Goal: Task Accomplishment & Management: Complete application form

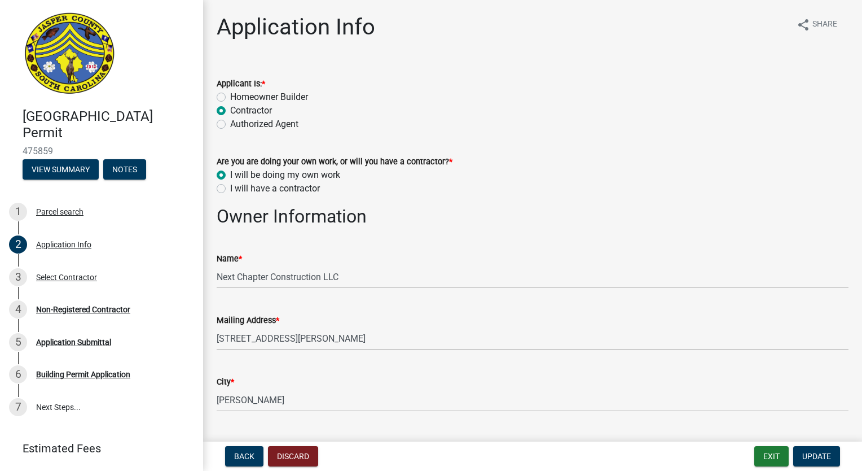
select select "42590599-3c97-479d-b3e9-fbeca9af4fb5"
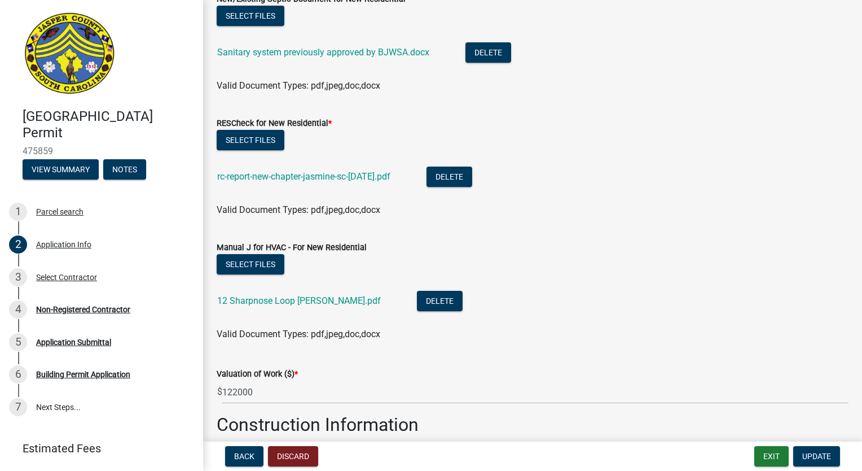
scroll to position [1806, 0]
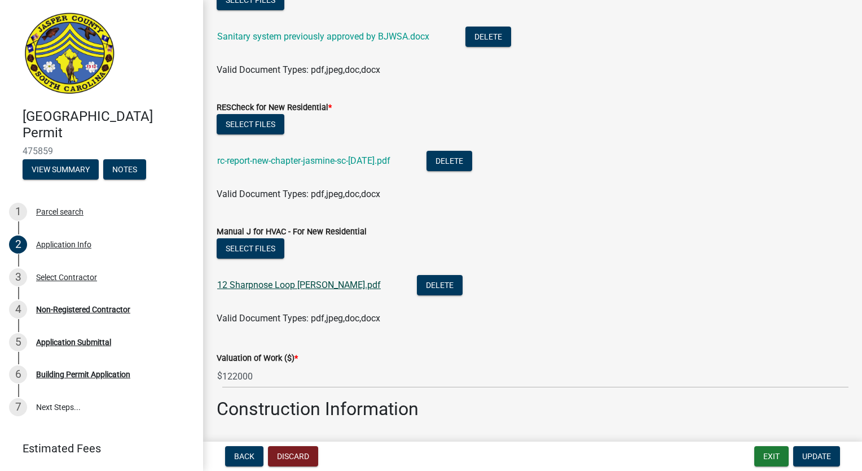
click at [307, 283] on link "12 Sharpnose Loop [PERSON_NAME].pdf" at bounding box center [299, 284] width 164 height 11
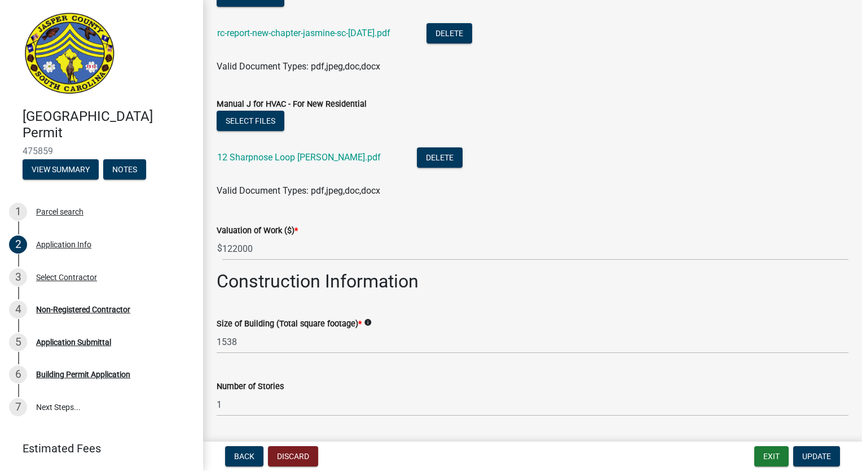
scroll to position [1975, 0]
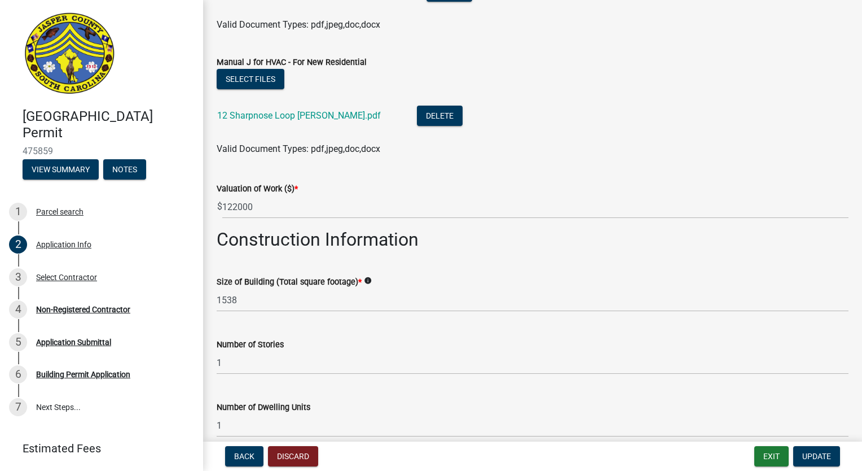
click at [584, 29] on div "Valid Document Types: pdf,jpeg,doc,docx" at bounding box center [532, 25] width 649 height 14
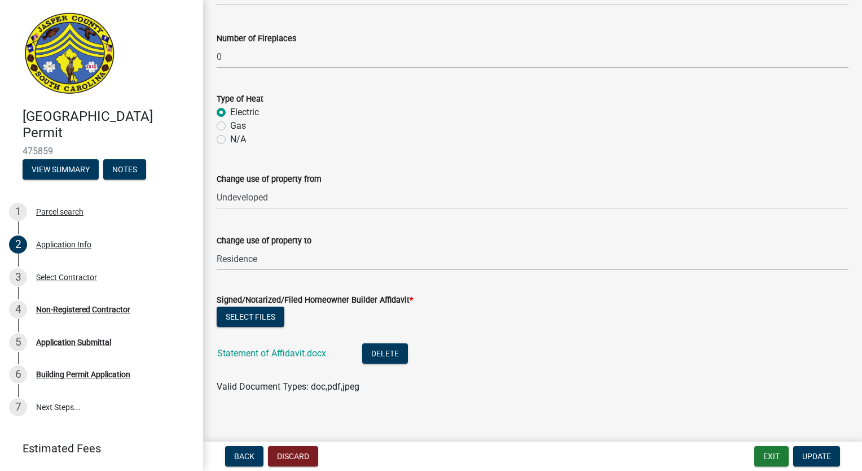
scroll to position [2542, 0]
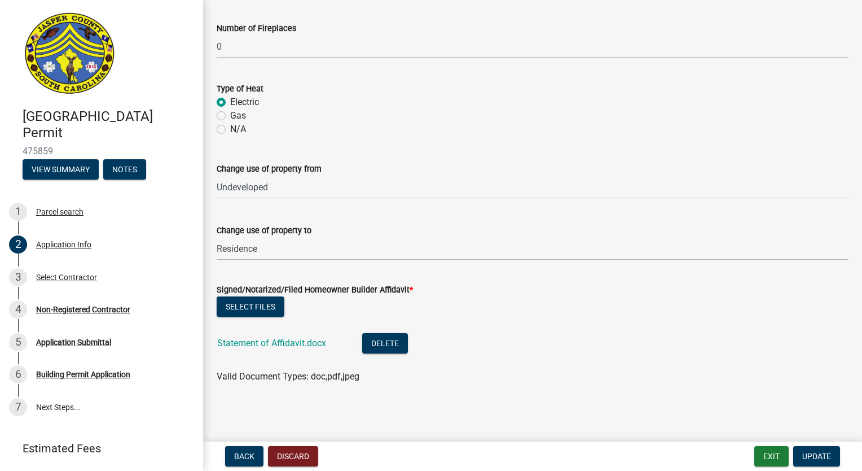
click at [826, 460] on span "Update" at bounding box center [817, 455] width 29 height 9
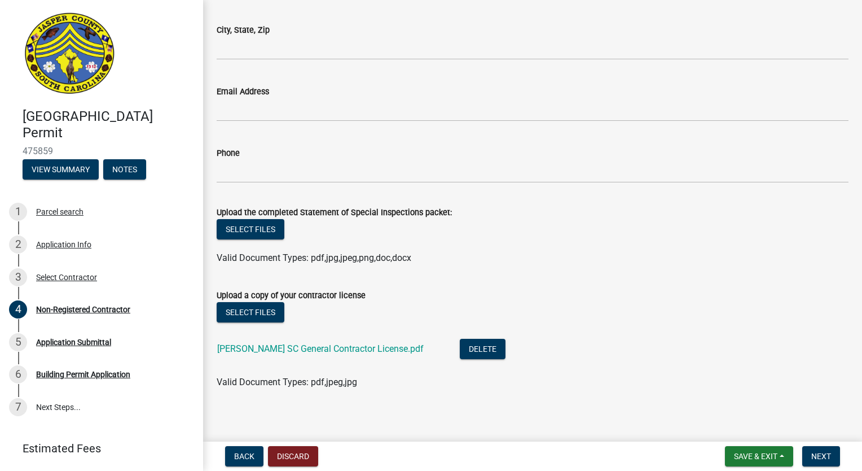
scroll to position [1937, 0]
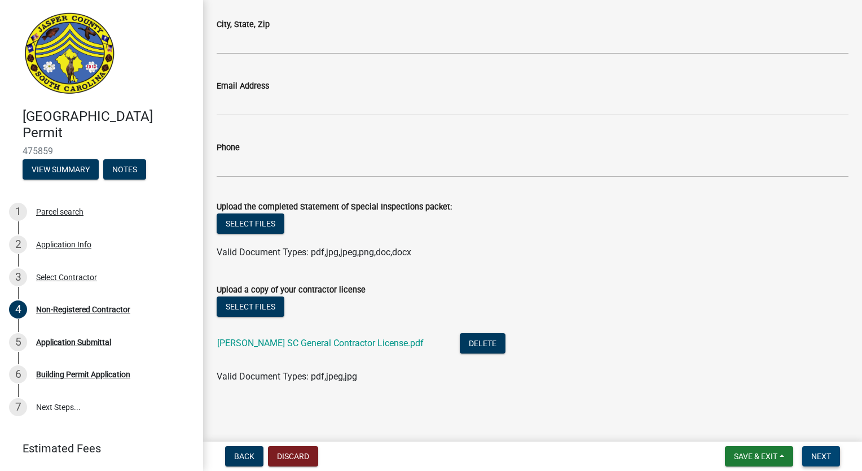
click at [815, 454] on span "Next" at bounding box center [822, 455] width 20 height 9
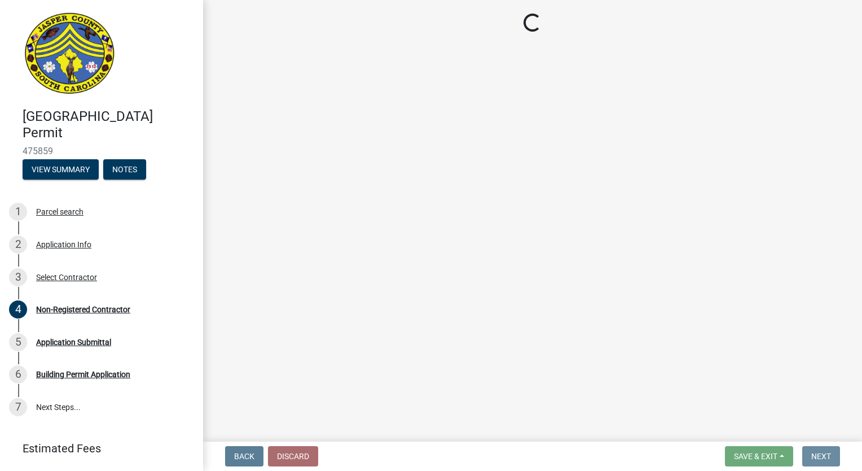
scroll to position [0, 0]
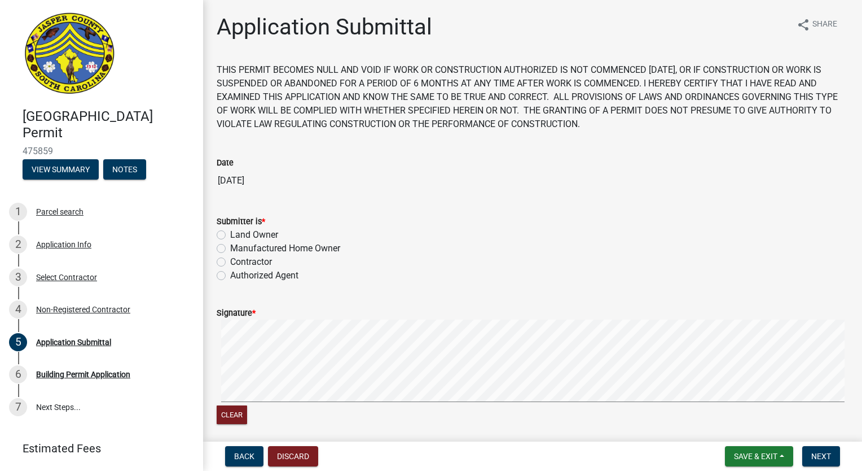
click at [230, 237] on label "Land Owner" at bounding box center [254, 235] width 48 height 14
click at [230, 235] on input "Land Owner" at bounding box center [233, 231] width 7 height 7
radio input "true"
click at [230, 260] on label "Contractor" at bounding box center [251, 262] width 42 height 14
click at [230, 260] on input "Contractor" at bounding box center [233, 258] width 7 height 7
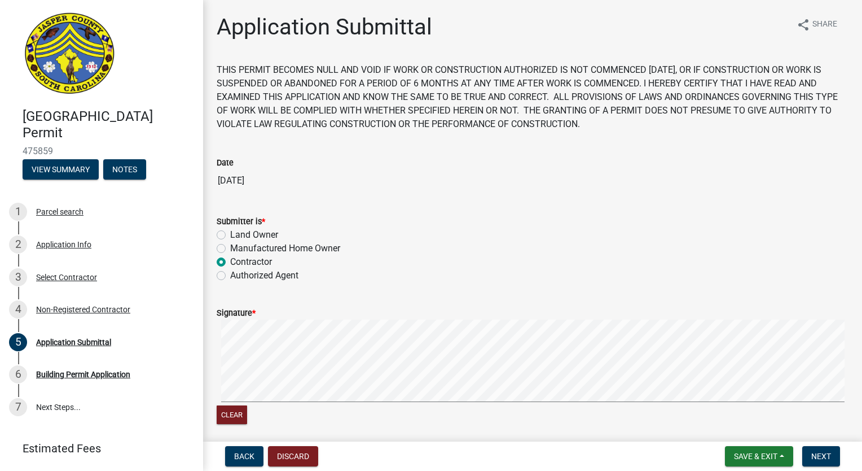
radio input "true"
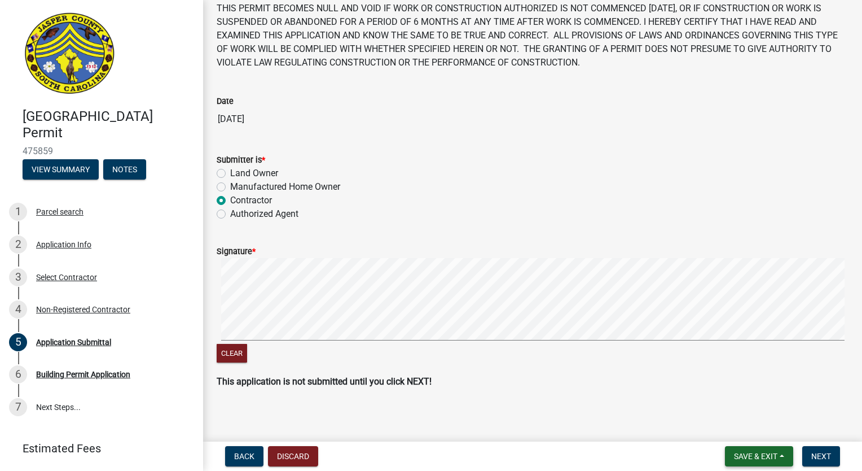
scroll to position [65, 0]
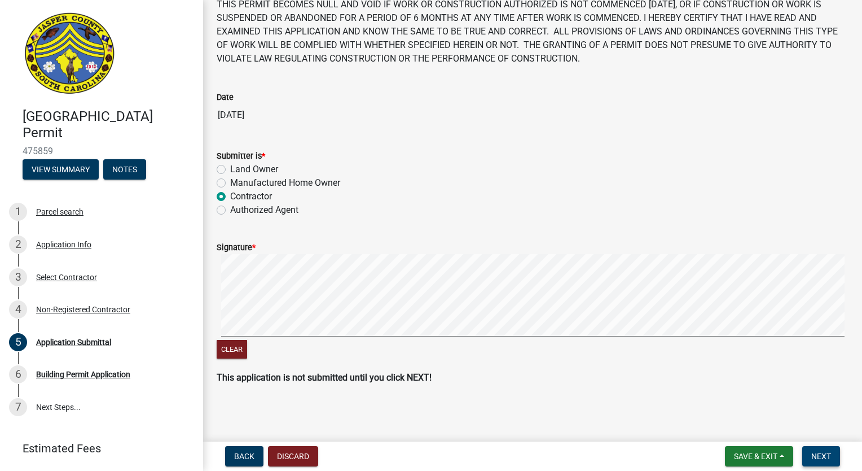
click at [824, 454] on span "Next" at bounding box center [822, 455] width 20 height 9
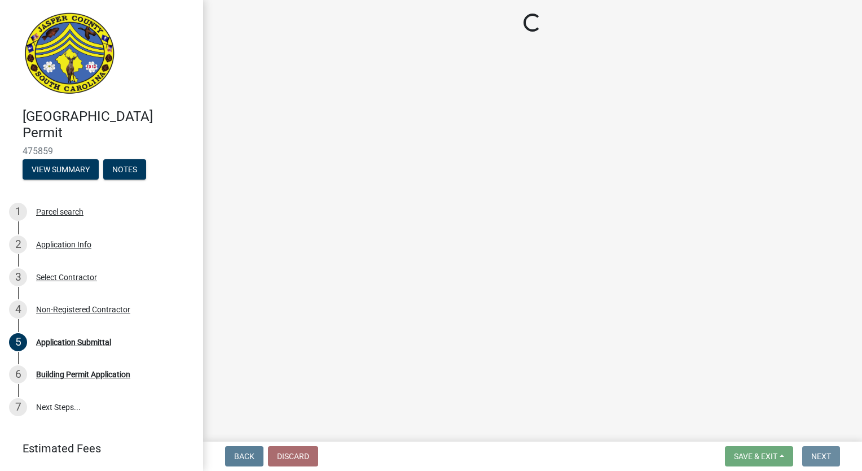
scroll to position [0, 0]
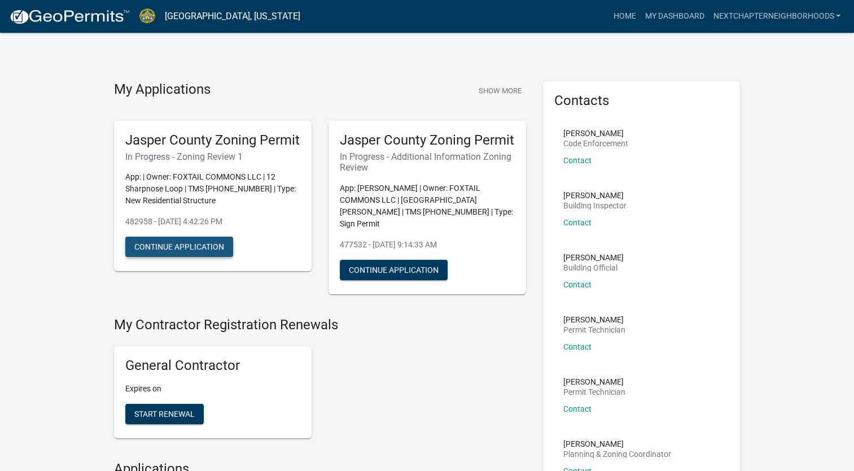
click at [212, 257] on button "Continue Application" at bounding box center [179, 246] width 108 height 20
click at [78, 229] on div "My Applications Show More Jasper County Zoning Permit In Progress - Zoning Revi…" at bounding box center [427, 452] width 854 height 905
click at [211, 257] on button "Continue Application" at bounding box center [179, 246] width 108 height 20
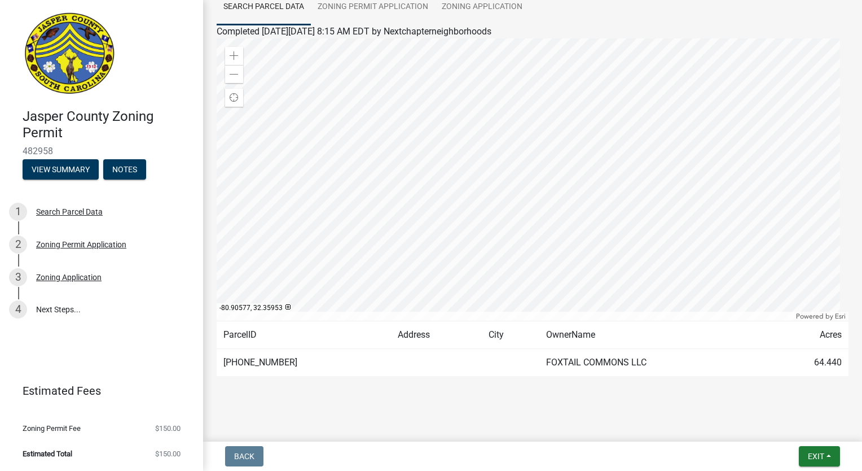
scroll to position [102, 0]
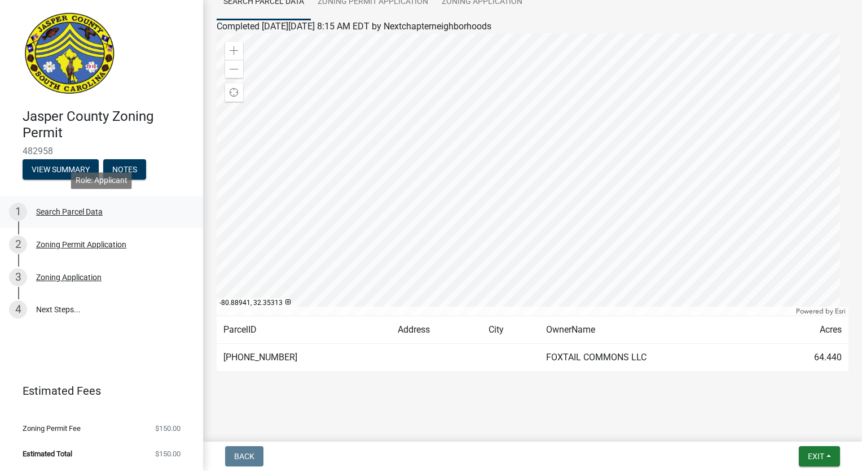
click at [59, 213] on div "Search Parcel Data" at bounding box center [69, 212] width 67 height 8
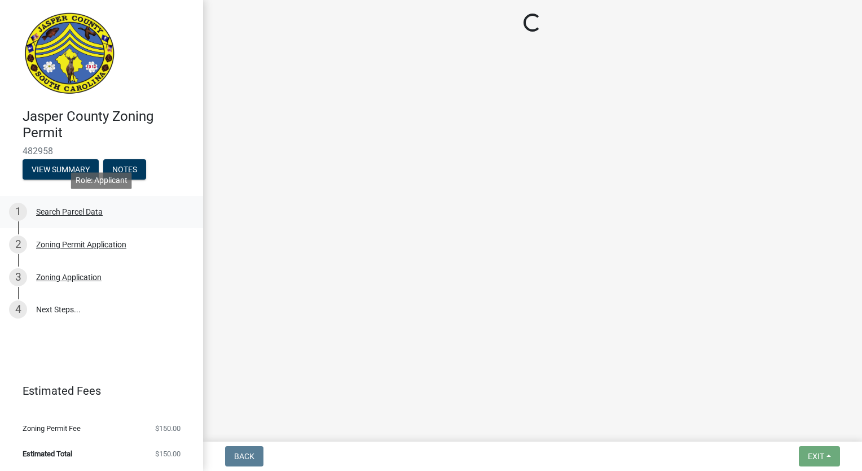
scroll to position [0, 0]
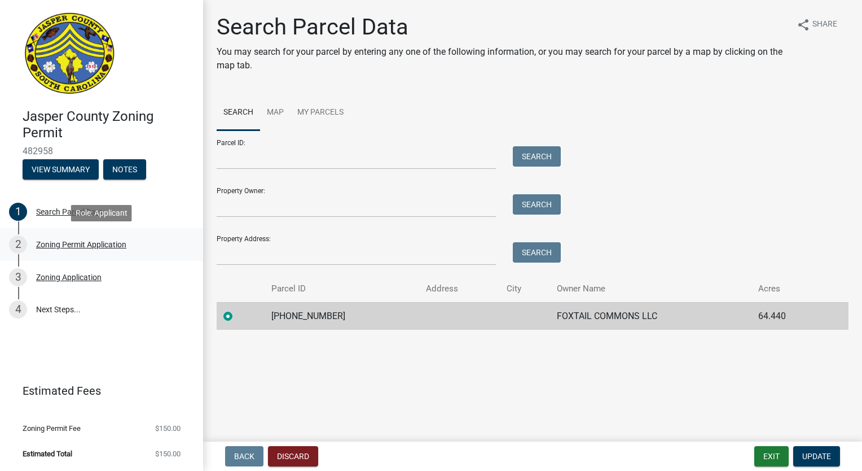
click at [97, 244] on div "Zoning Permit Application" at bounding box center [81, 244] width 90 height 8
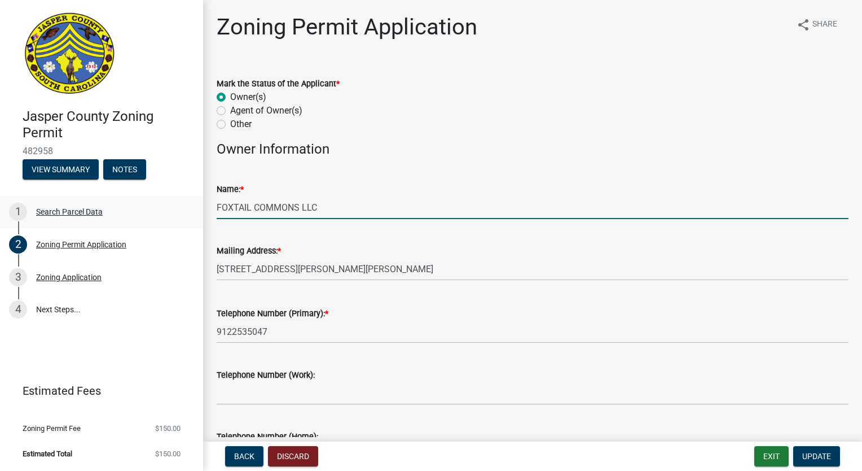
drag, startPoint x: 339, startPoint y: 205, endPoint x: 118, endPoint y: 213, distance: 220.8
click at [118, 213] on div "Jasper County Zoning Permit 482958 View Summary Notes 1 Search Parcel Data 2 Zo…" at bounding box center [431, 235] width 862 height 471
type input "Next Chapter Construction LLC"
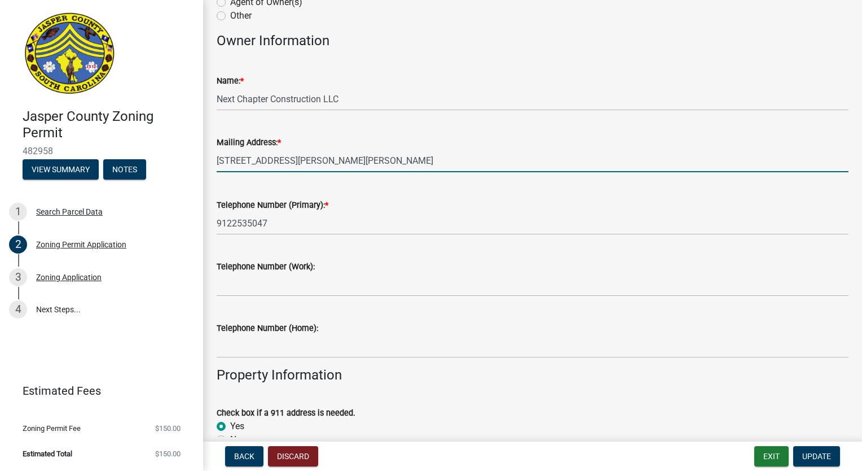
scroll to position [113, 0]
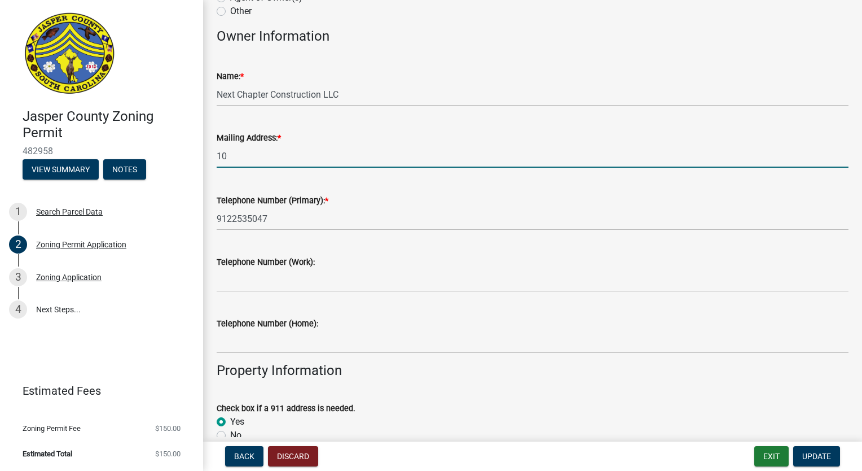
type input "1"
type input "[STREET_ADDRESS]"
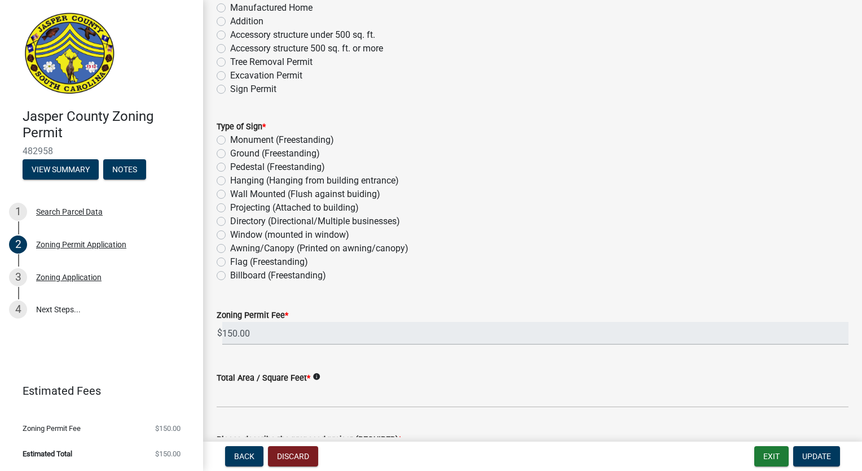
scroll to position [1072, 0]
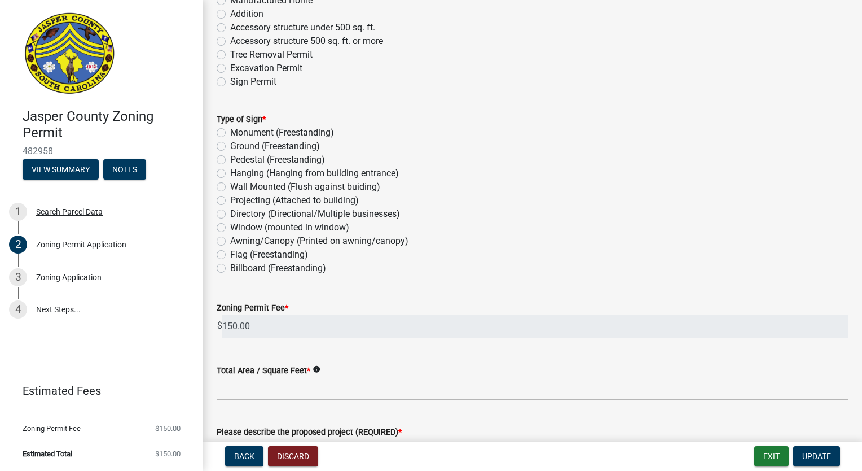
click at [230, 133] on label "Monument (Freestanding)" at bounding box center [282, 133] width 104 height 14
click at [230, 133] on input "Monument (Freestanding)" at bounding box center [233, 129] width 7 height 7
radio input "true"
click at [230, 129] on label "Monument (Freestanding)" at bounding box center [282, 133] width 104 height 14
click at [230, 129] on input "Monument (Freestanding)" at bounding box center [233, 129] width 7 height 7
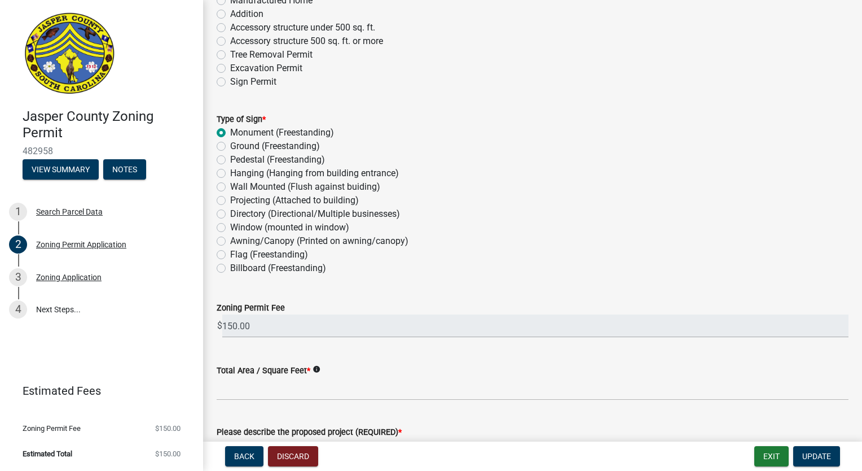
click at [230, 141] on label "Ground (Freestanding)" at bounding box center [275, 146] width 90 height 14
click at [230, 141] on input "Ground (Freestanding)" at bounding box center [233, 142] width 7 height 7
radio input "true"
click at [230, 130] on label "Monument (Freestanding)" at bounding box center [282, 133] width 104 height 14
click at [230, 130] on input "Monument (Freestanding)" at bounding box center [233, 129] width 7 height 7
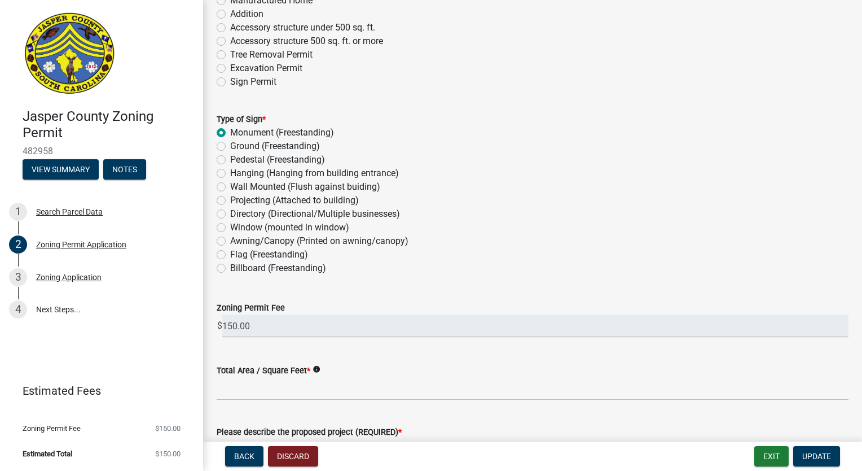
radio input "true"
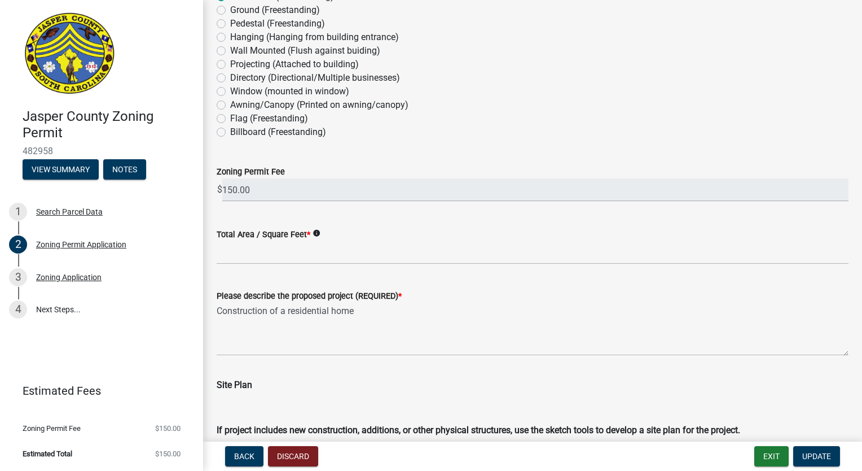
scroll to position [1185, 0]
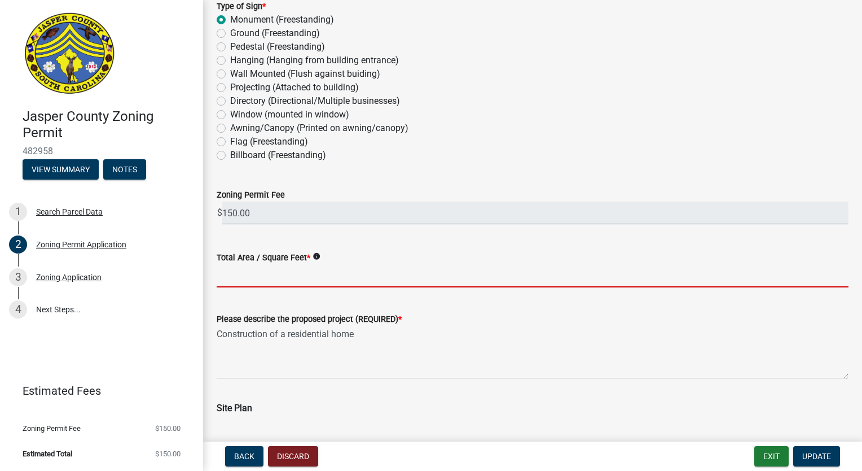
click at [269, 271] on input "Total Area / Square Feet *" at bounding box center [533, 275] width 632 height 23
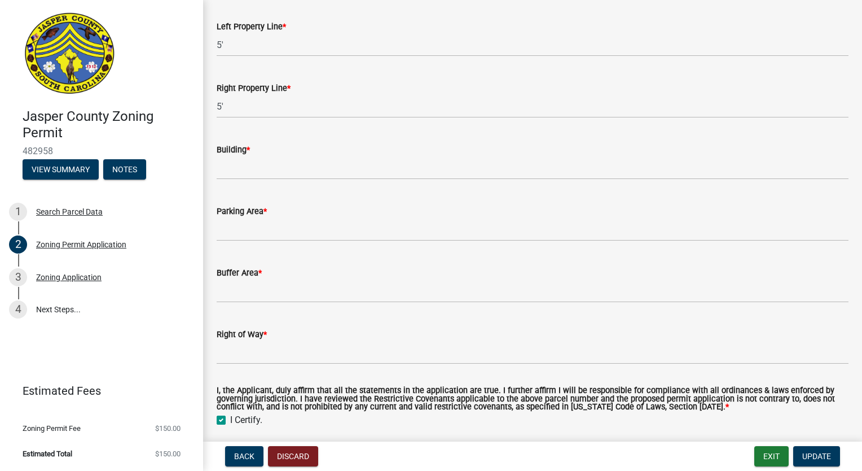
scroll to position [2454, 0]
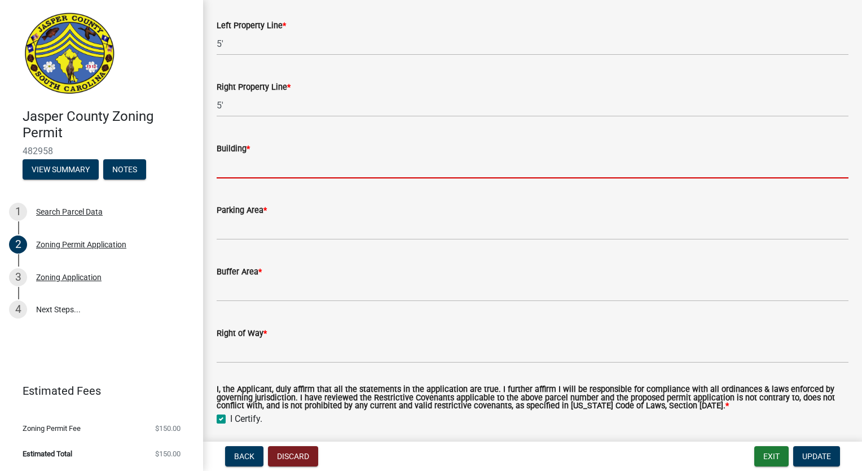
click at [270, 168] on input "Building *" at bounding box center [533, 166] width 632 height 23
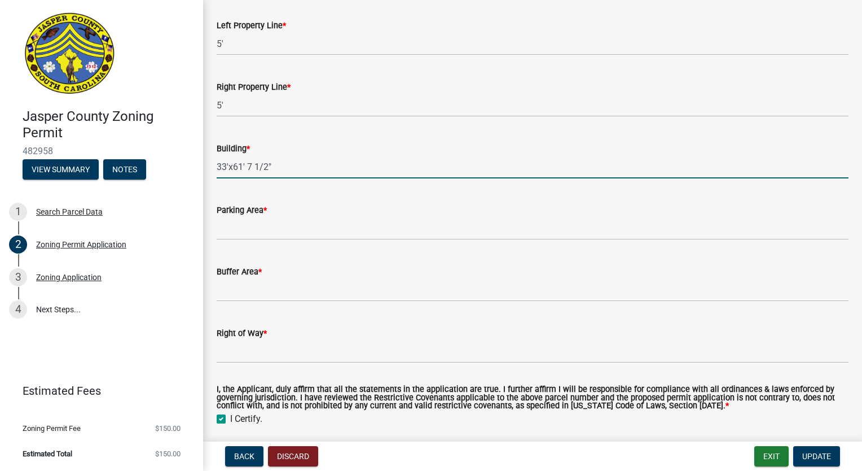
type input "33'x61' 7 1/2""
click at [300, 229] on input "Parking Area *" at bounding box center [533, 228] width 632 height 23
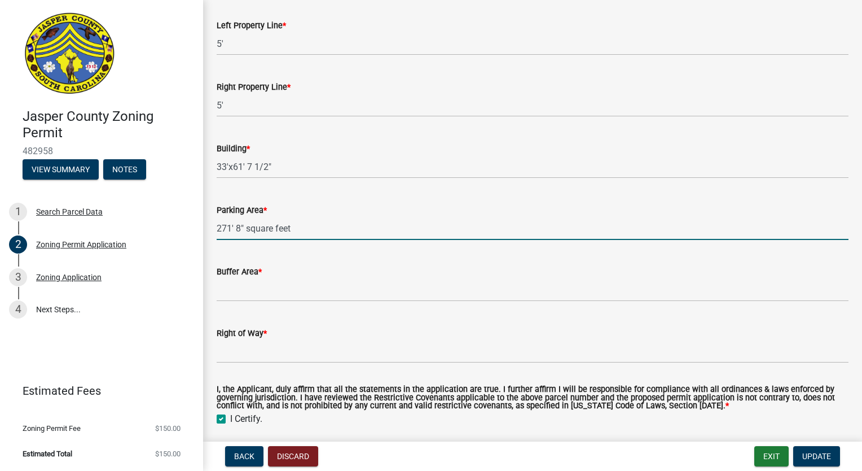
drag, startPoint x: 300, startPoint y: 233, endPoint x: 230, endPoint y: 231, distance: 70.0
click at [230, 231] on input "271' 8" square feet" at bounding box center [533, 228] width 632 height 23
type input "271 square feet"
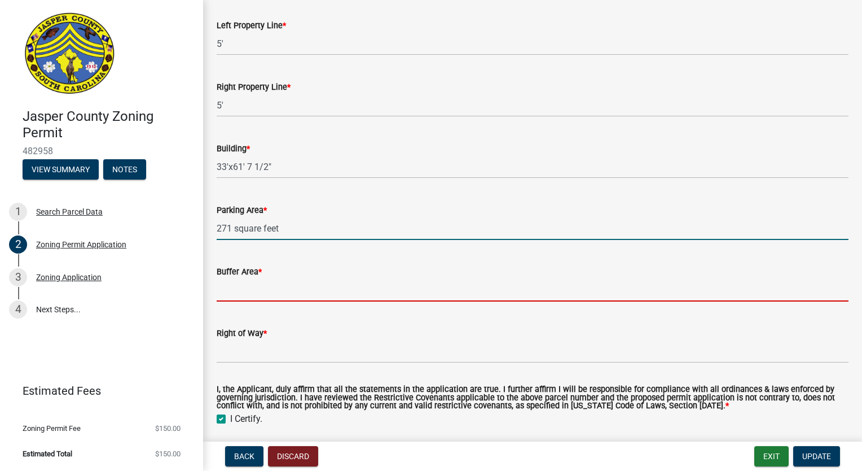
click at [235, 288] on input "Buffer Area *" at bounding box center [533, 289] width 632 height 23
type input "N/A"
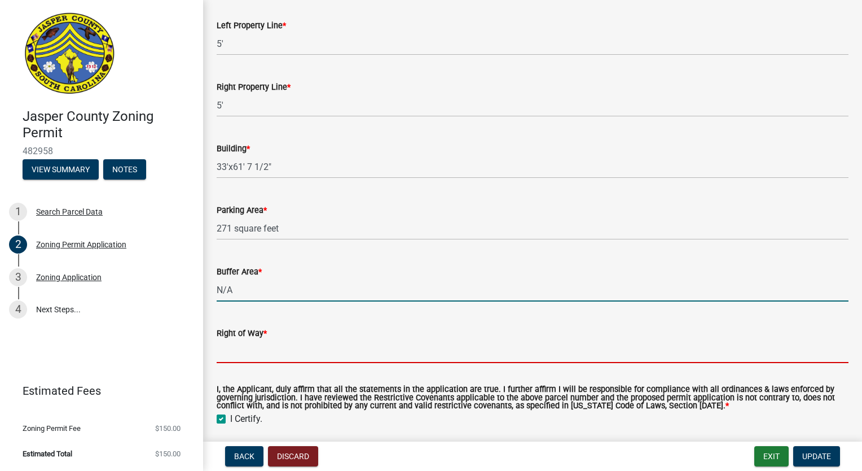
click at [260, 353] on input "Right of Way *" at bounding box center [533, 351] width 632 height 23
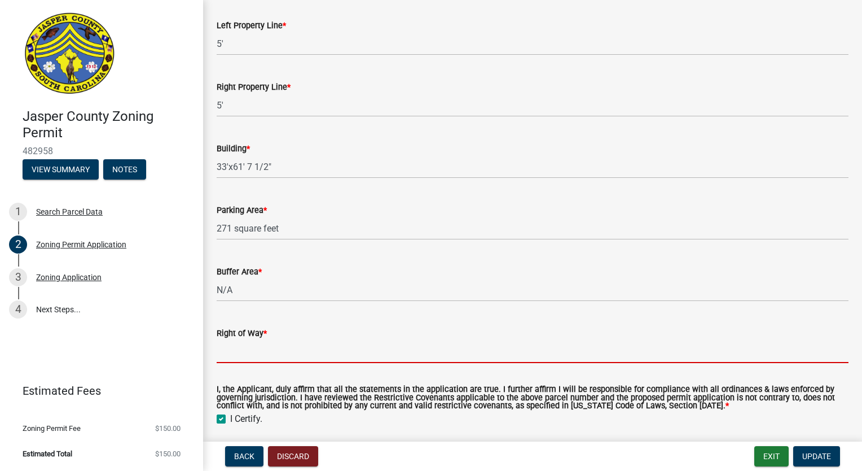
type input "N/A"
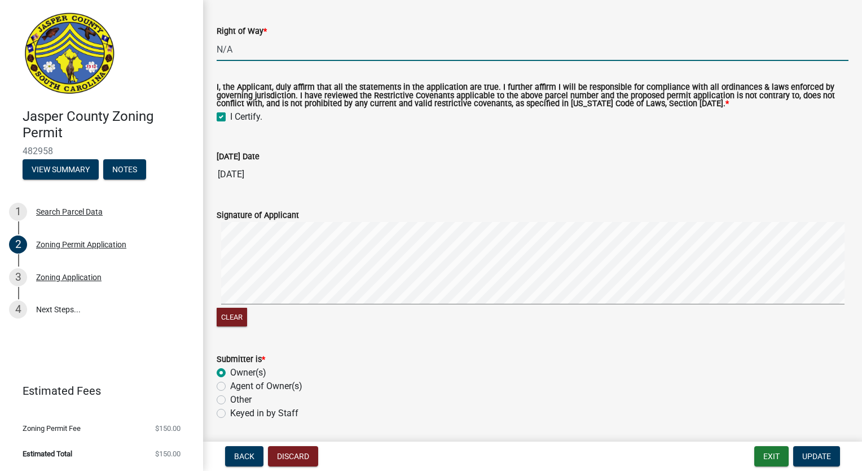
scroll to position [2793, 0]
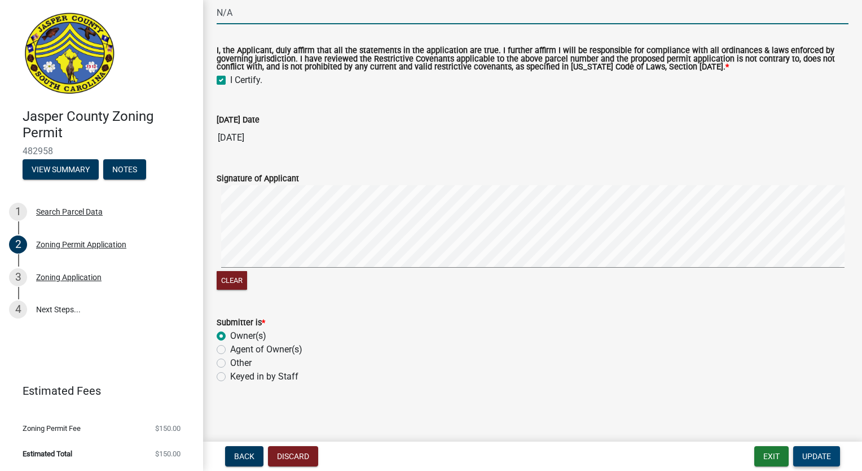
click at [819, 453] on span "Update" at bounding box center [817, 455] width 29 height 9
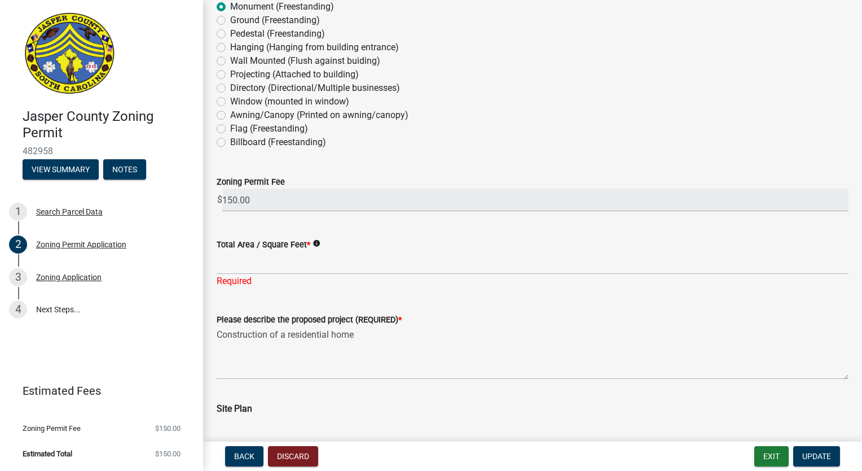
scroll to position [1156, 0]
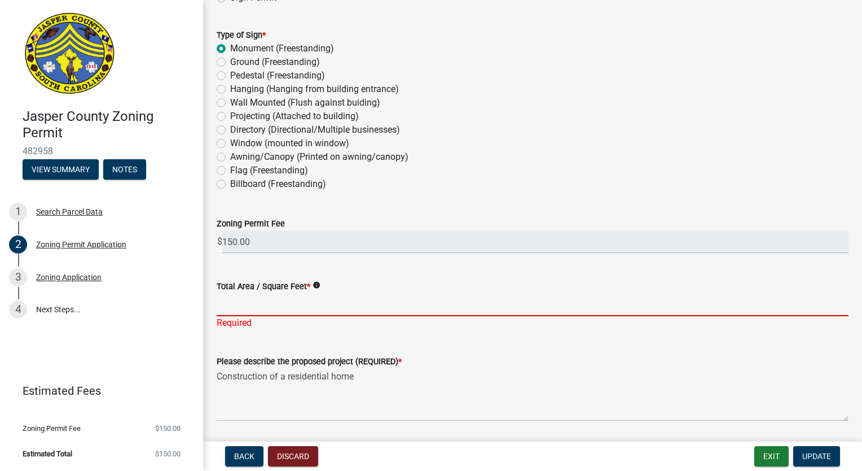
click at [266, 299] on input "Total Area / Square Feet *" at bounding box center [533, 304] width 632 height 23
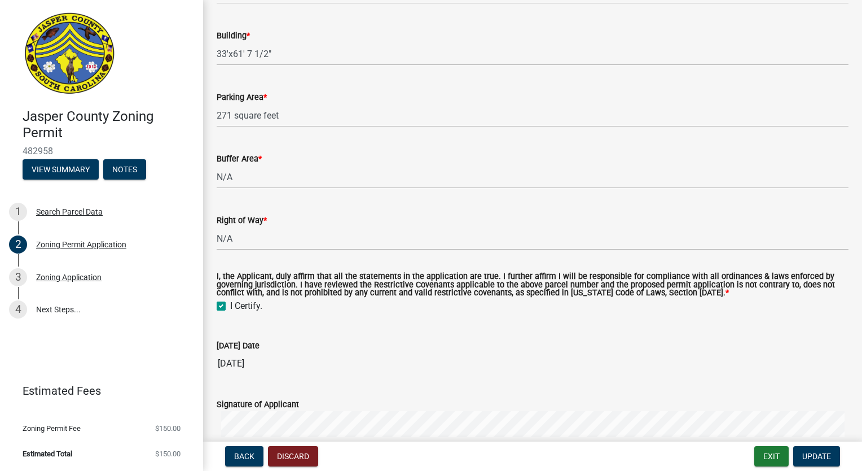
scroll to position [2793, 0]
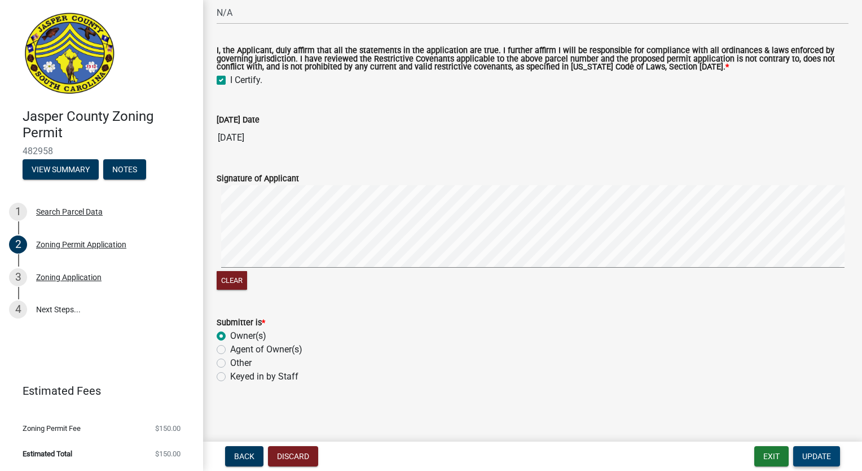
type input "1,538"
click at [829, 454] on span "Update" at bounding box center [817, 455] width 29 height 9
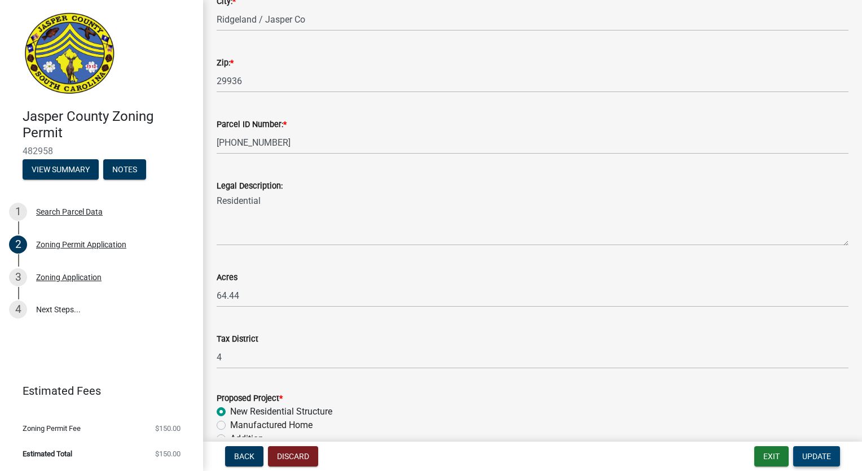
scroll to position [677, 0]
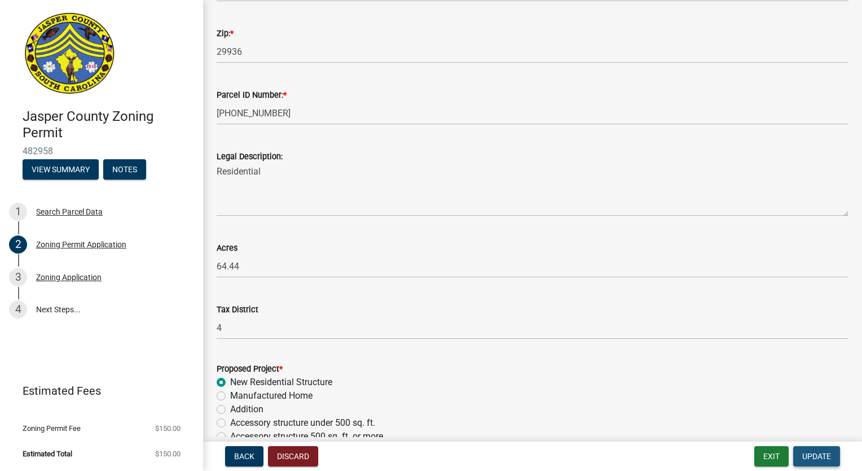
click at [820, 455] on span "Update" at bounding box center [817, 455] width 29 height 9
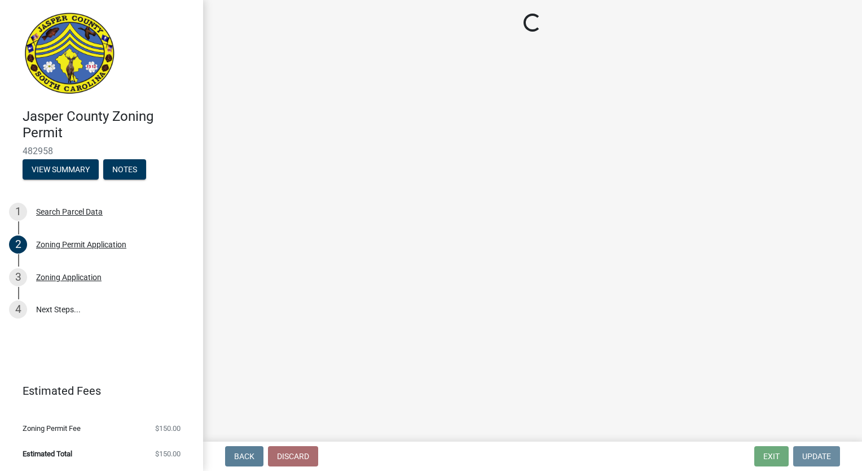
scroll to position [0, 0]
